Goal: Transaction & Acquisition: Book appointment/travel/reservation

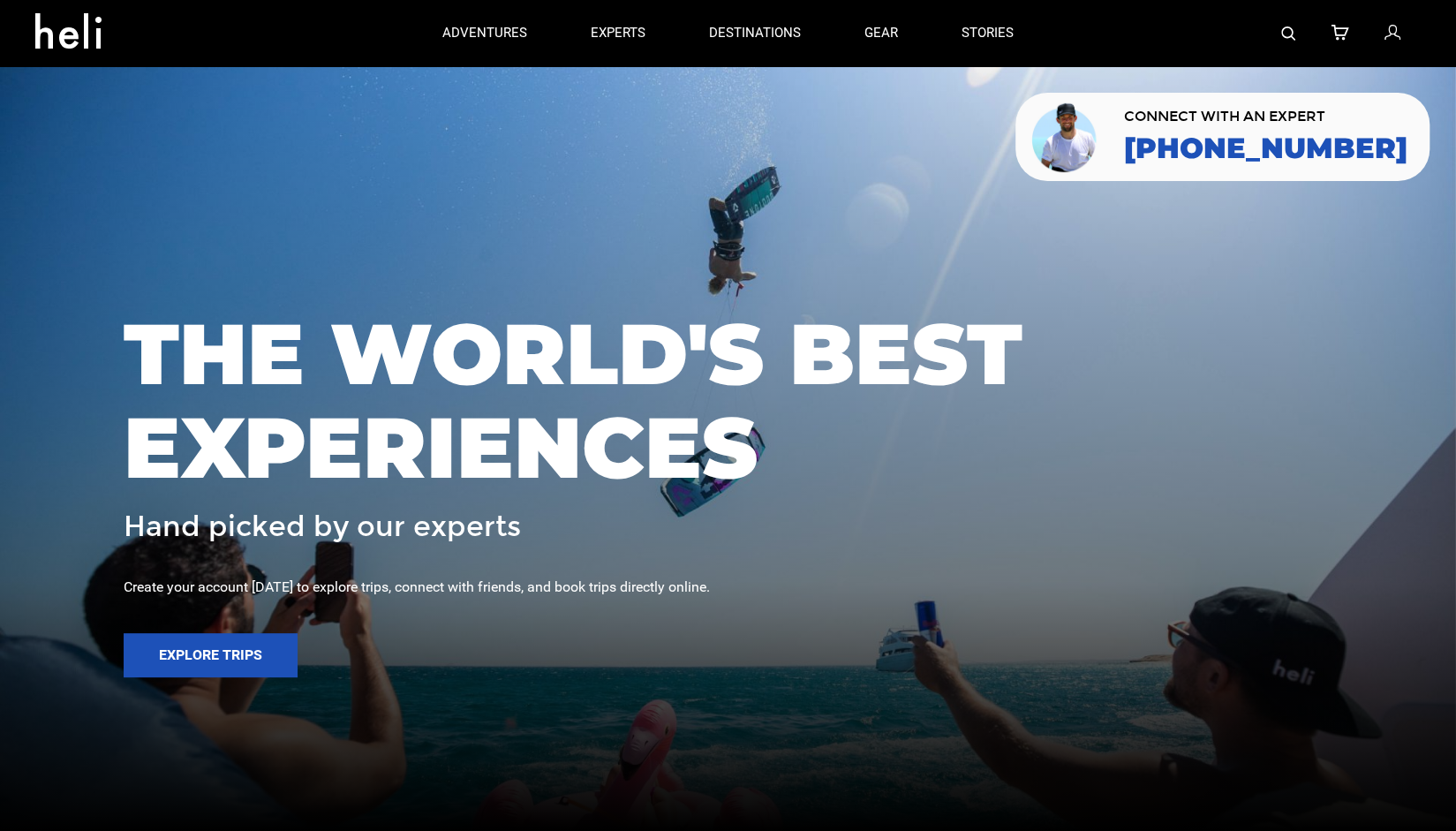
click at [323, 369] on span "THE WORLD'S BEST EXPERIENCES" at bounding box center [728, 400] width 1209 height 186
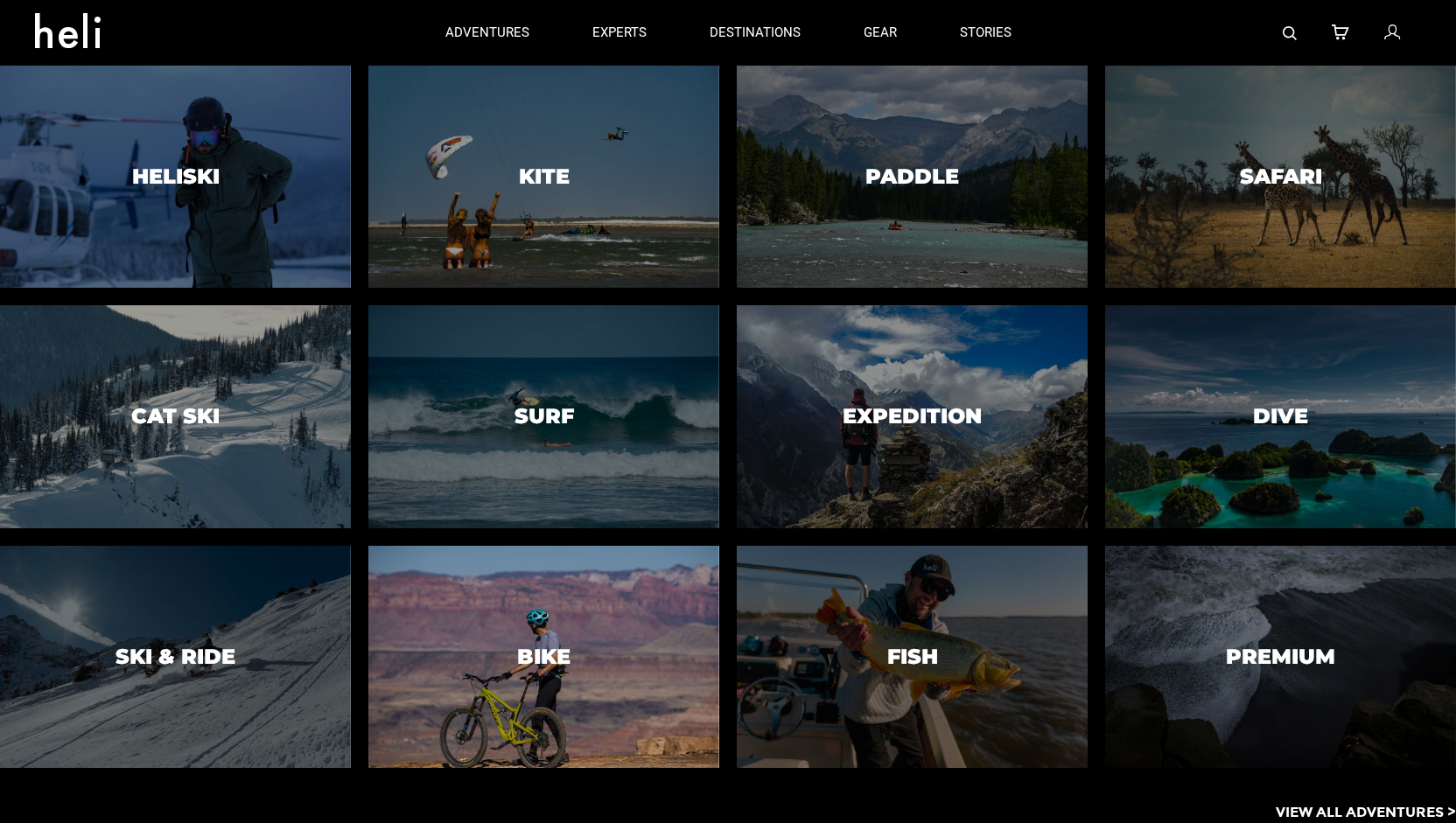
click at [539, 645] on h3 "Bike" at bounding box center [544, 657] width 53 height 23
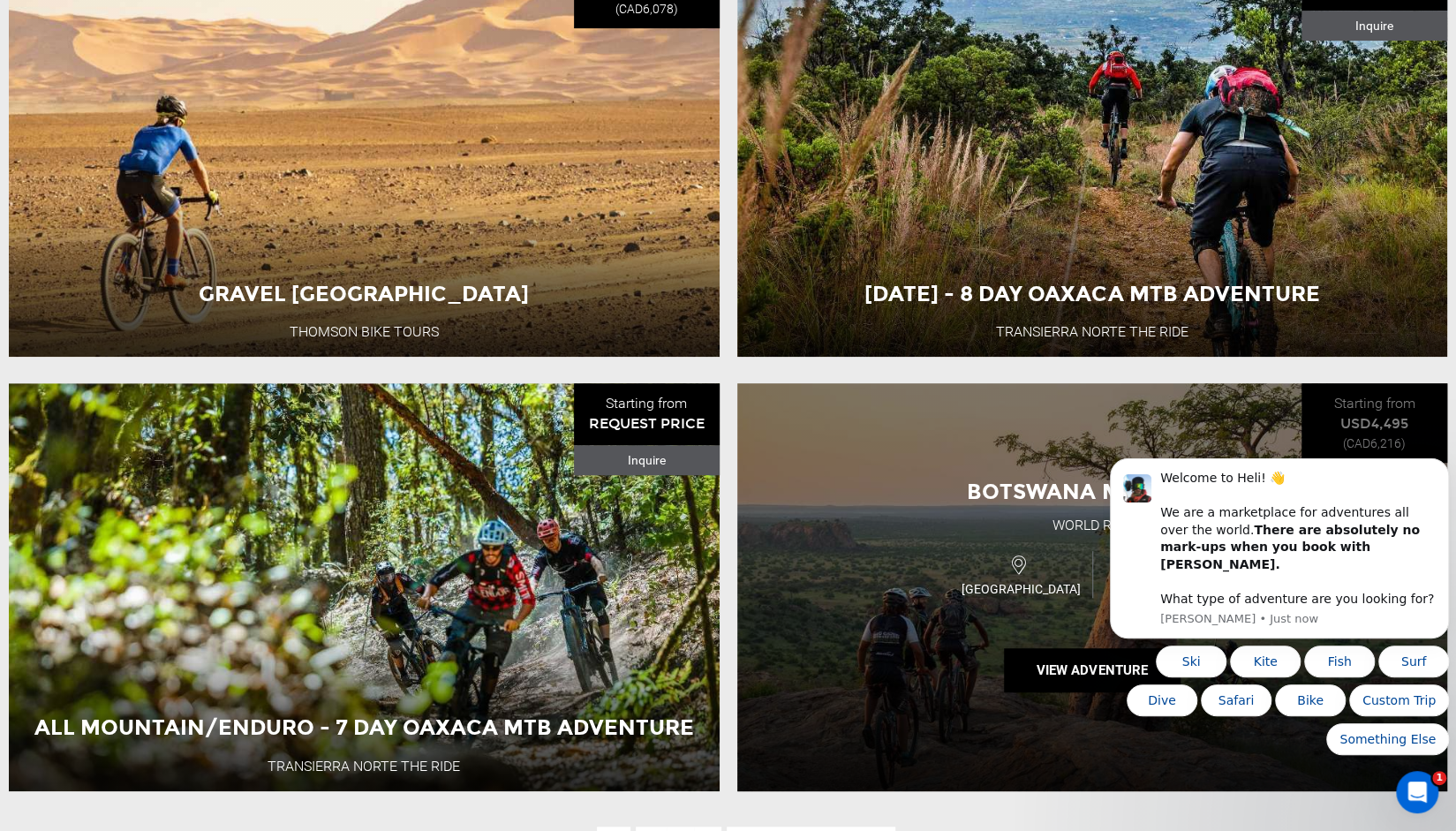
scroll to position [5196, 0]
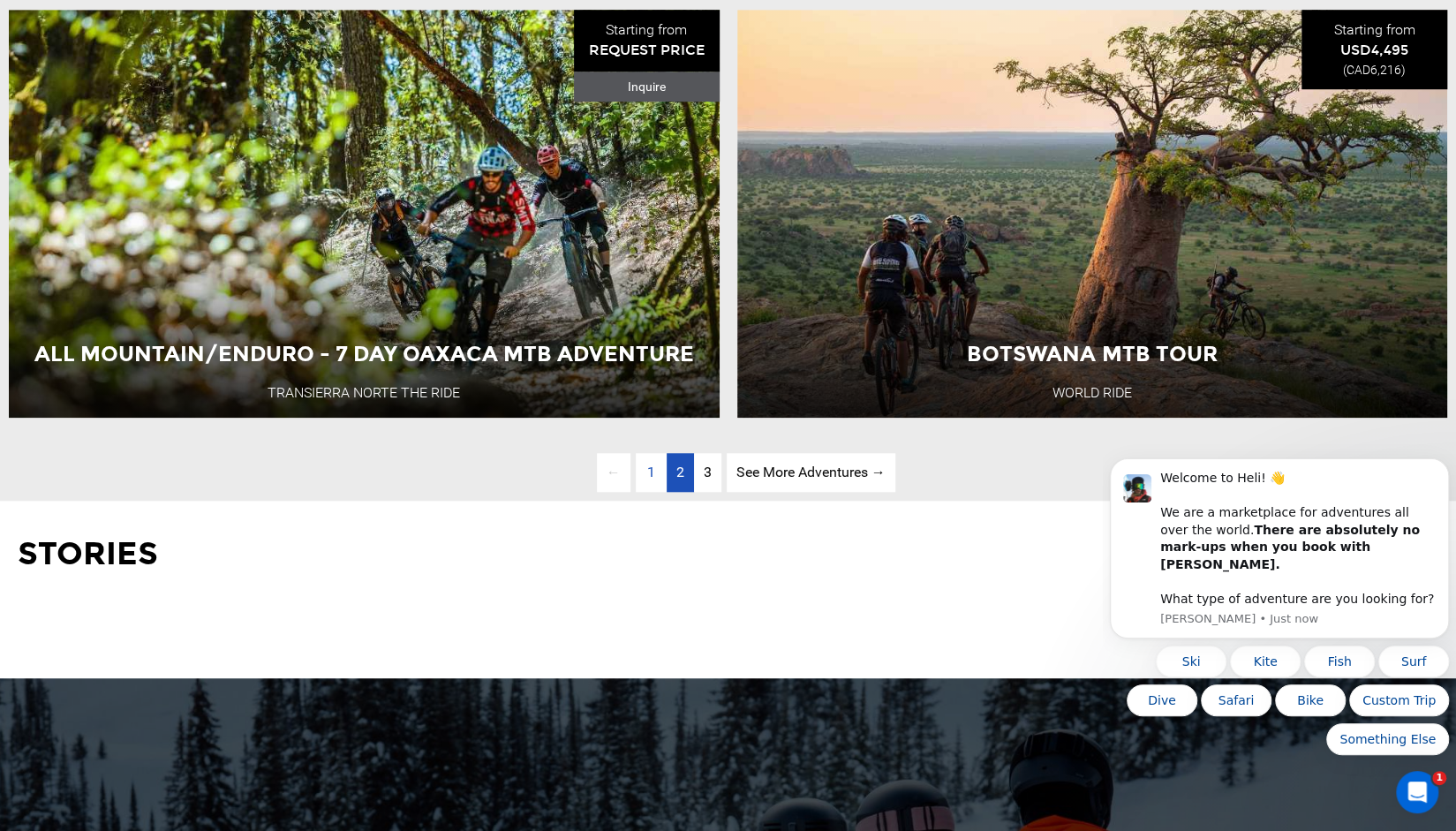
click at [686, 493] on link "page 2" at bounding box center [680, 473] width 28 height 40
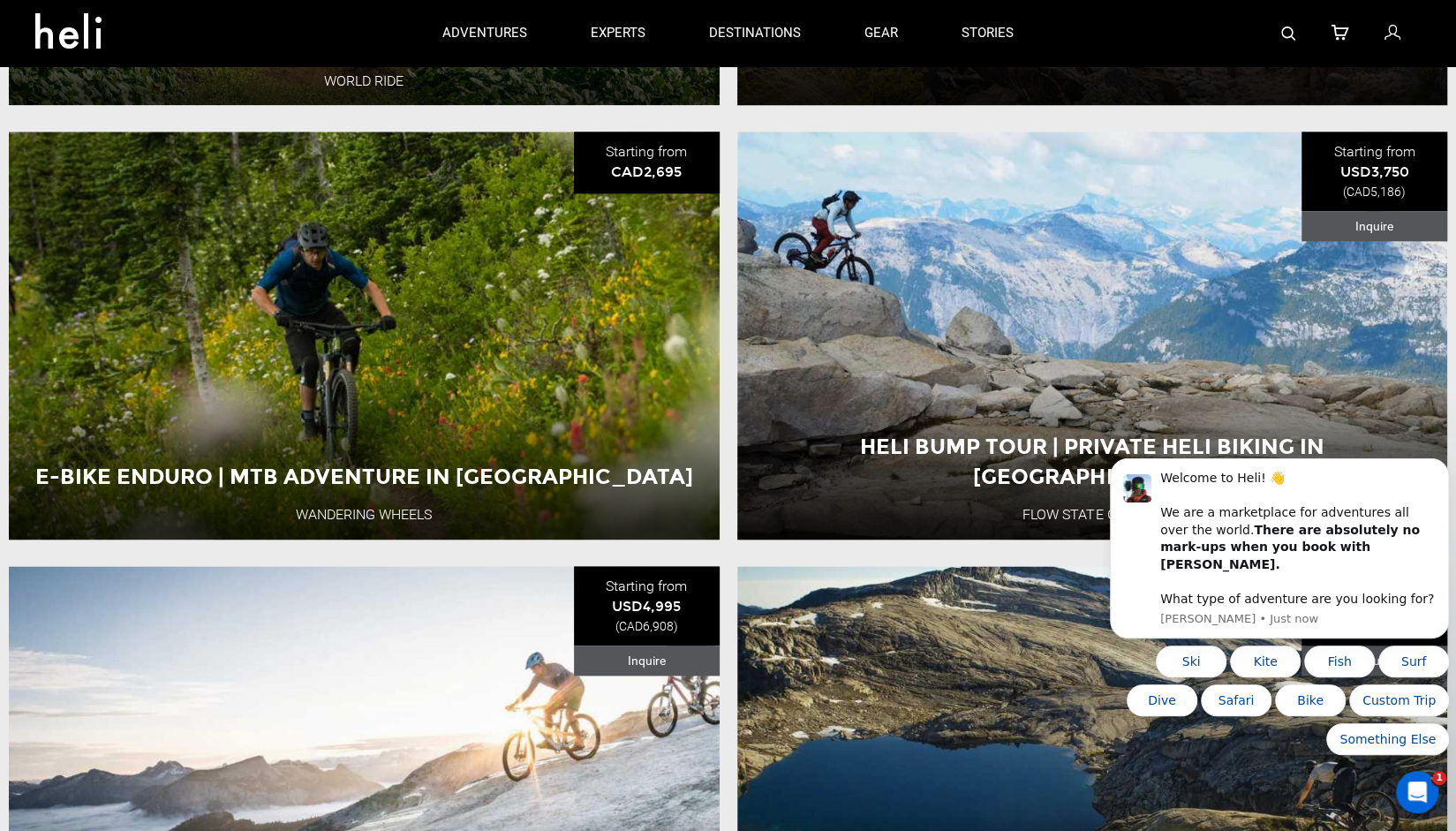
scroll to position [1166, 0]
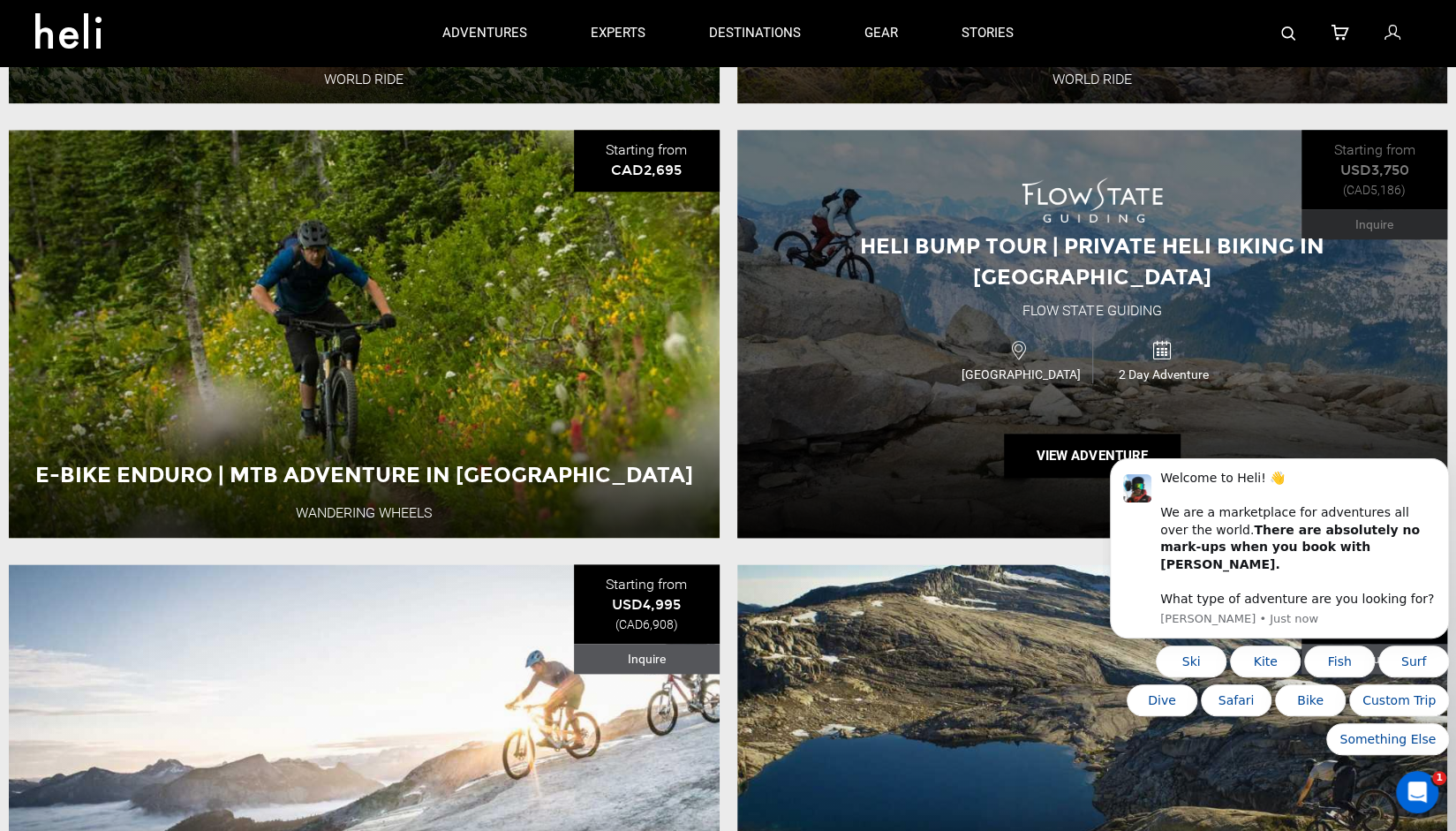
click at [935, 264] on span "Heli Bump Tour | Private Heli Biking in [GEOGRAPHIC_DATA]" at bounding box center [1092, 261] width 464 height 55
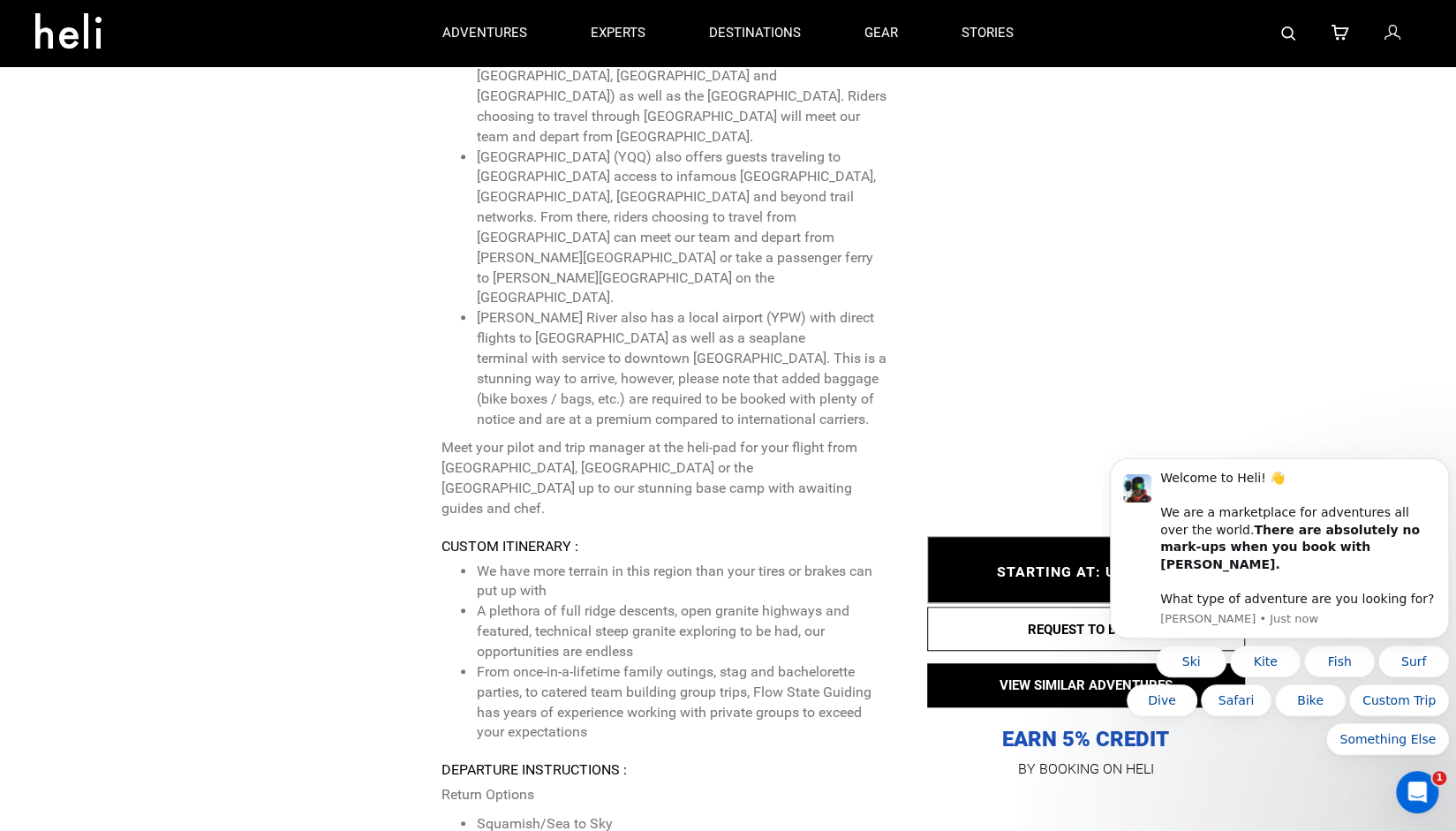
scroll to position [4951, 0]
